Goal: Task Accomplishment & Management: Manage account settings

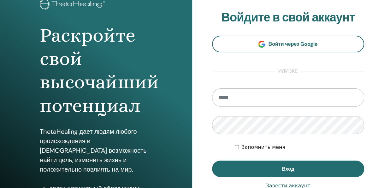
scroll to position [95, 0]
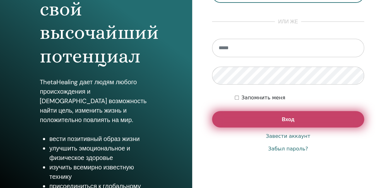
type input "**********"
click at [281, 120] on button "Вход" at bounding box center [288, 119] width 153 height 16
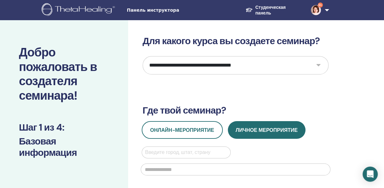
click at [320, 8] on img at bounding box center [316, 10] width 10 height 10
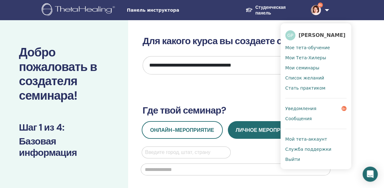
click at [294, 107] on span "Уведомления" at bounding box center [301, 109] width 31 height 6
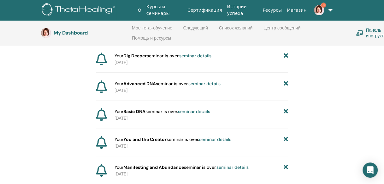
scroll to position [151, 0]
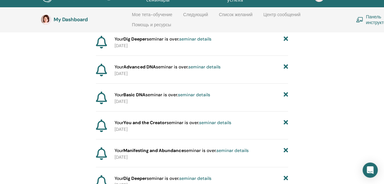
click at [286, 92] on icon at bounding box center [286, 94] width 4 height 7
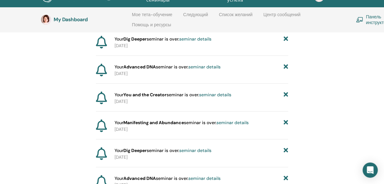
click at [286, 92] on icon at bounding box center [286, 94] width 4 height 7
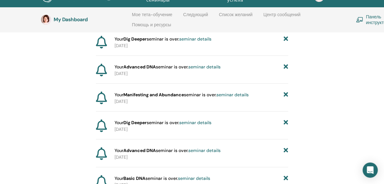
click at [286, 92] on icon at bounding box center [286, 94] width 4 height 7
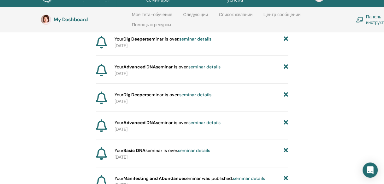
click at [286, 92] on icon at bounding box center [286, 94] width 4 height 7
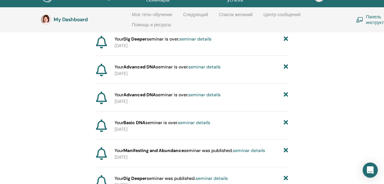
click at [286, 92] on icon at bounding box center [286, 94] width 4 height 7
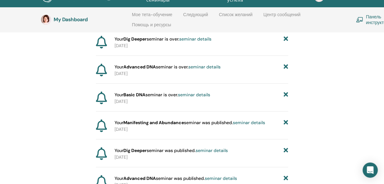
click at [286, 92] on icon at bounding box center [286, 94] width 4 height 7
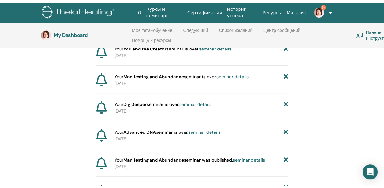
scroll to position [0, 0]
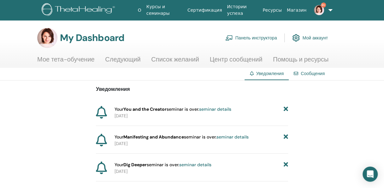
click at [285, 107] on icon at bounding box center [286, 109] width 4 height 7
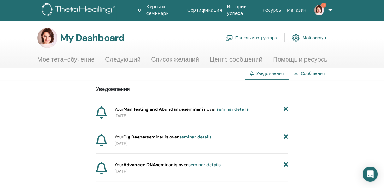
click at [285, 107] on icon at bounding box center [286, 109] width 4 height 7
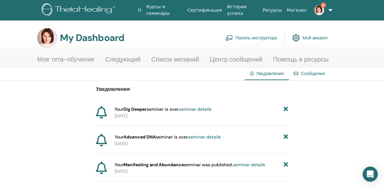
click at [285, 107] on icon at bounding box center [286, 109] width 4 height 7
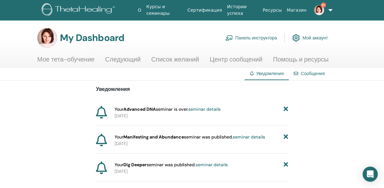
click at [285, 107] on icon at bounding box center [286, 109] width 4 height 7
